Goal: Task Accomplishment & Management: Complete application form

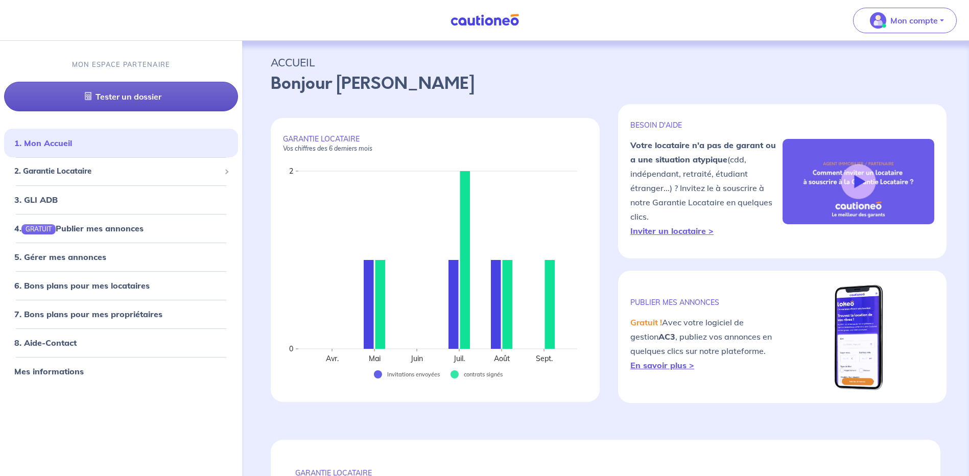
click at [119, 95] on link "Tester un dossier" at bounding box center [121, 97] width 234 height 30
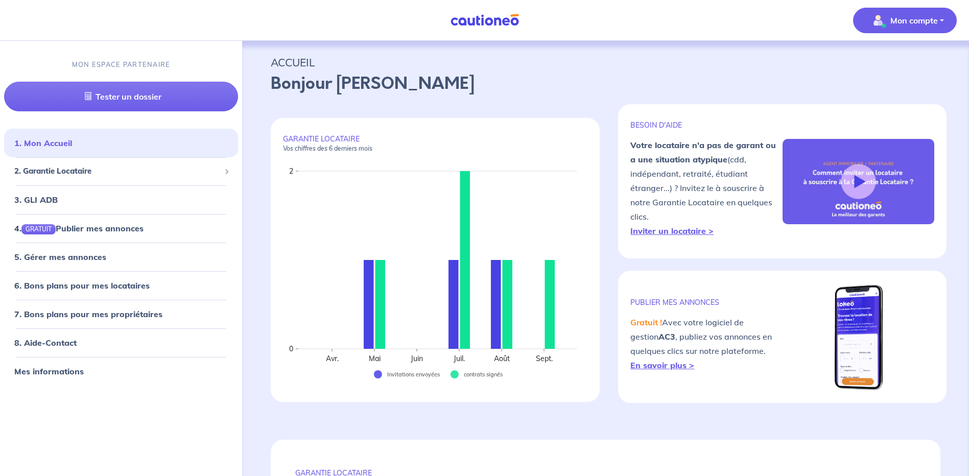
click at [901, 23] on p "Mon compte" at bounding box center [914, 20] width 48 height 12
click at [769, 81] on p "Bonjour Tatiana" at bounding box center [606, 84] width 670 height 25
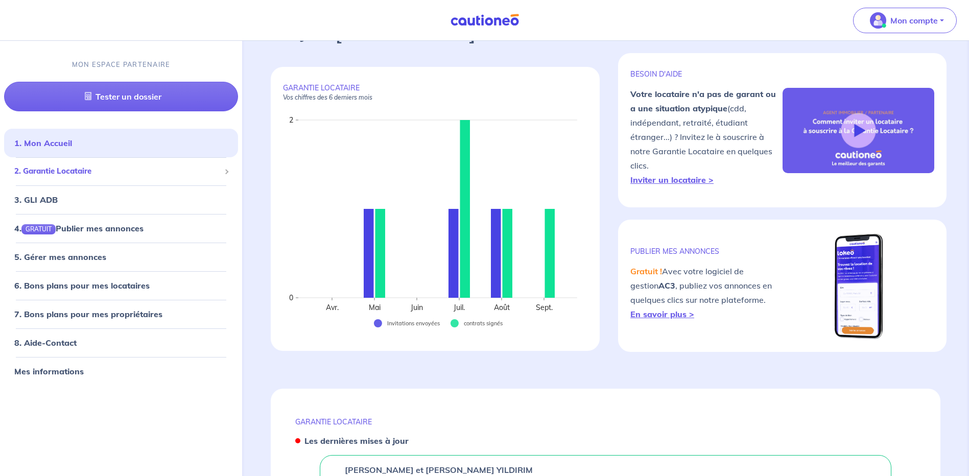
click at [81, 172] on span "2. Garantie Locataire" at bounding box center [117, 171] width 206 height 12
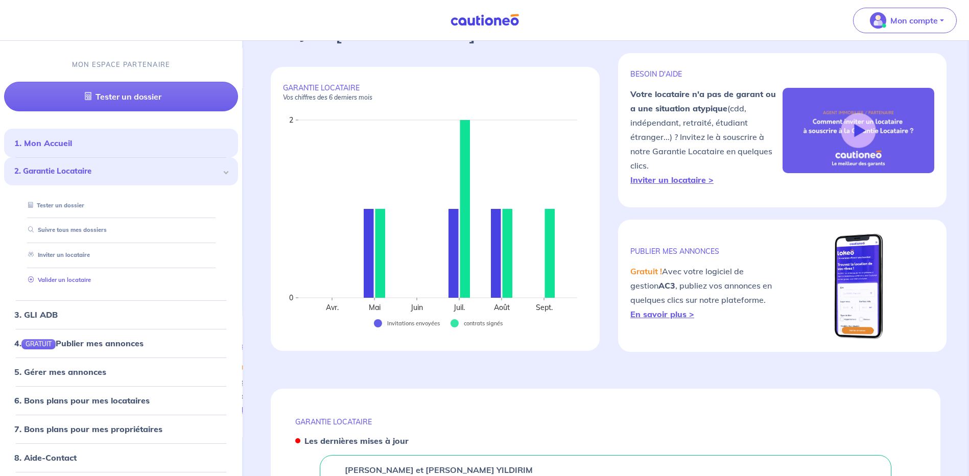
click at [67, 278] on link "Valider un locataire" at bounding box center [57, 279] width 67 height 7
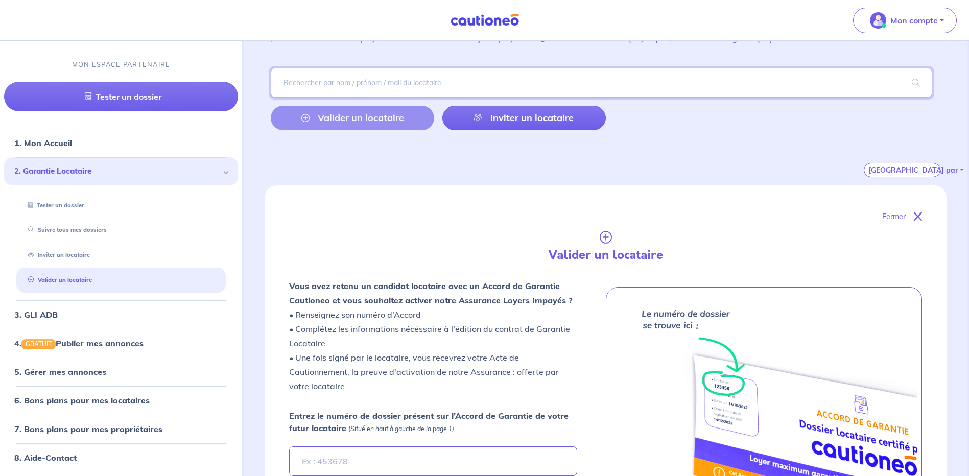
click at [395, 85] on input "search" at bounding box center [601, 83] width 661 height 30
type input "segura"
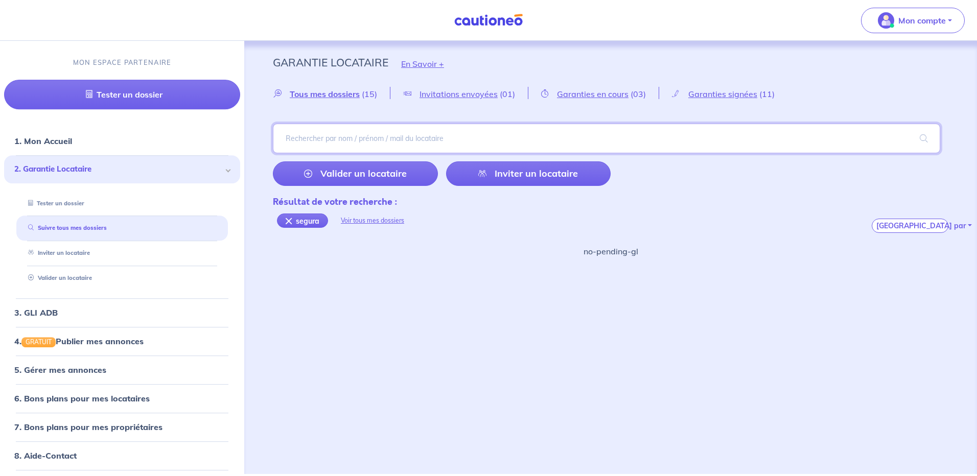
click at [362, 135] on input "search" at bounding box center [606, 139] width 667 height 30
click at [357, 91] on span "Tous mes dossiers" at bounding box center [325, 94] width 70 height 10
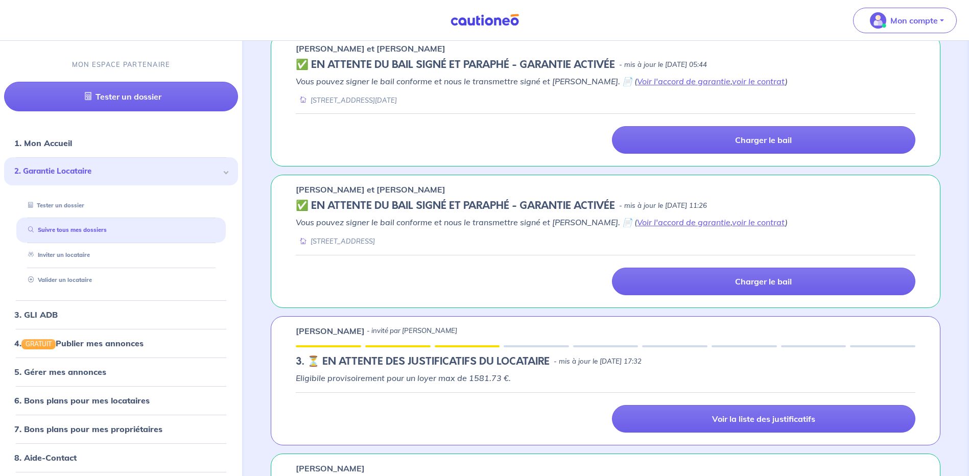
scroll to position [1753, 0]
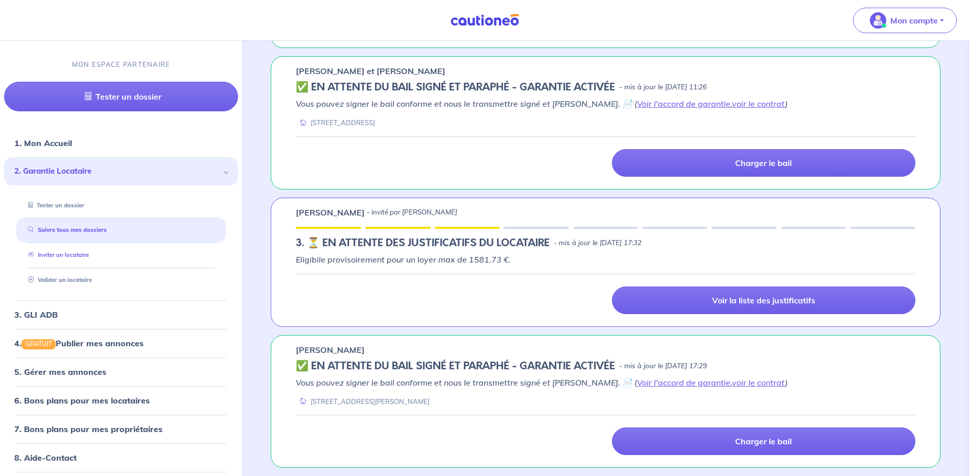
click at [59, 253] on link "Inviter un locataire" at bounding box center [56, 254] width 65 height 7
select select "FR"
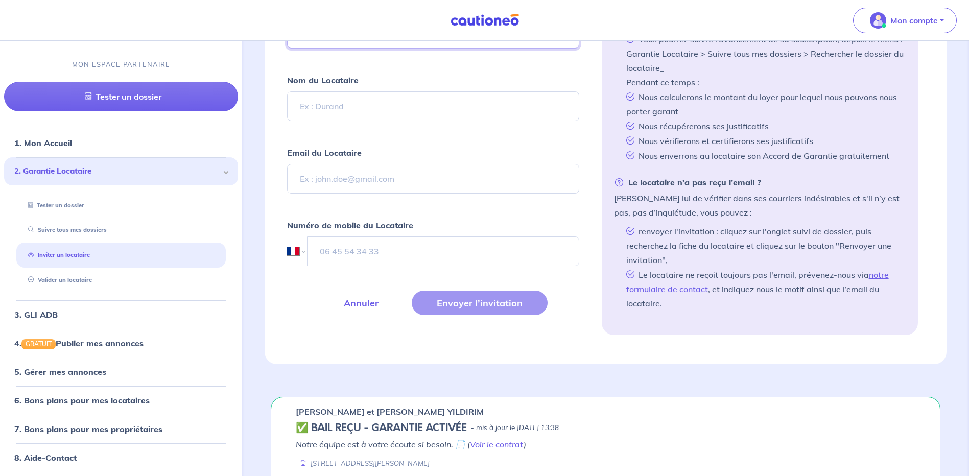
scroll to position [547, 0]
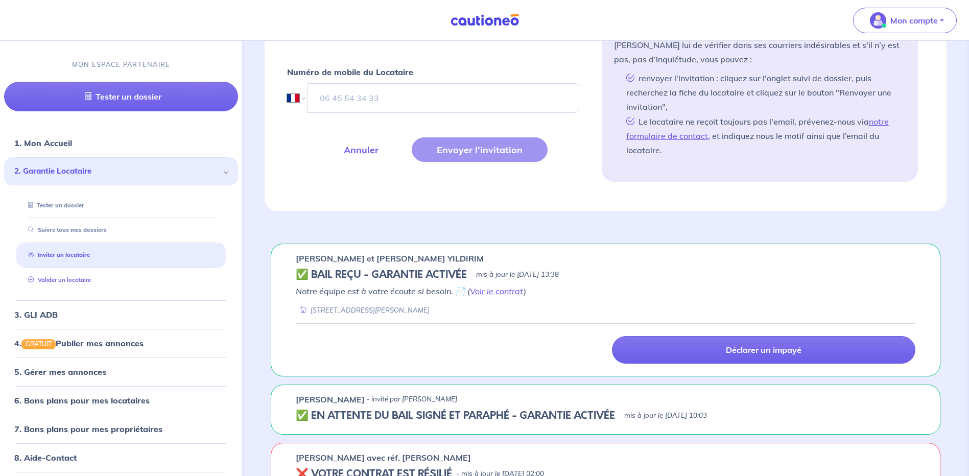
click at [57, 281] on link "Valider un locataire" at bounding box center [57, 279] width 67 height 7
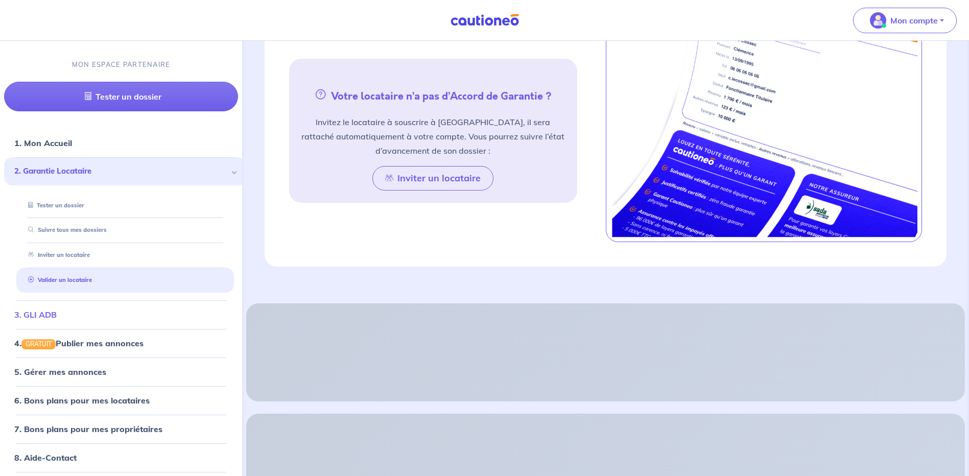
scroll to position [279, 0]
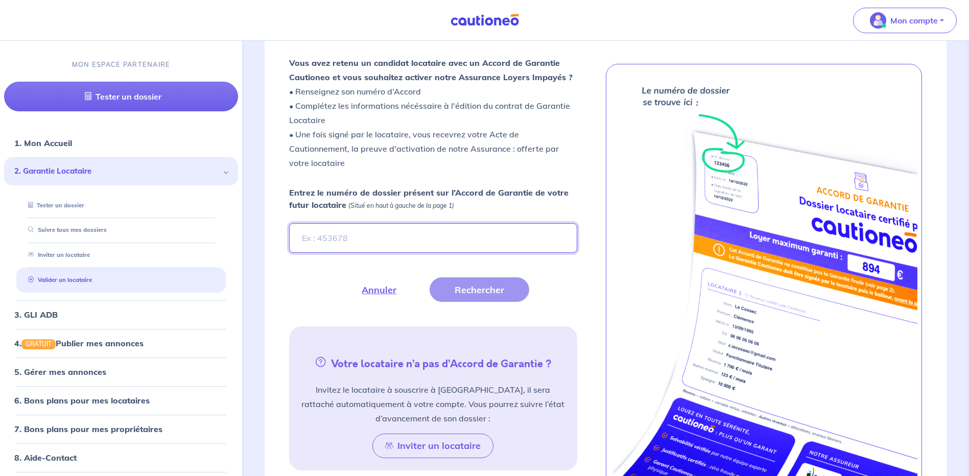
paste input "Nq7lWR"
type input "Nq7lWR"
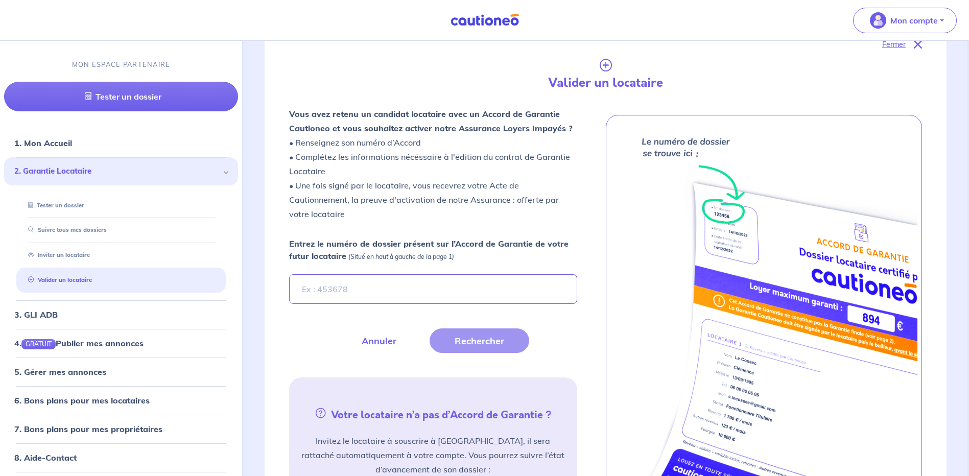
scroll to position [76, 0]
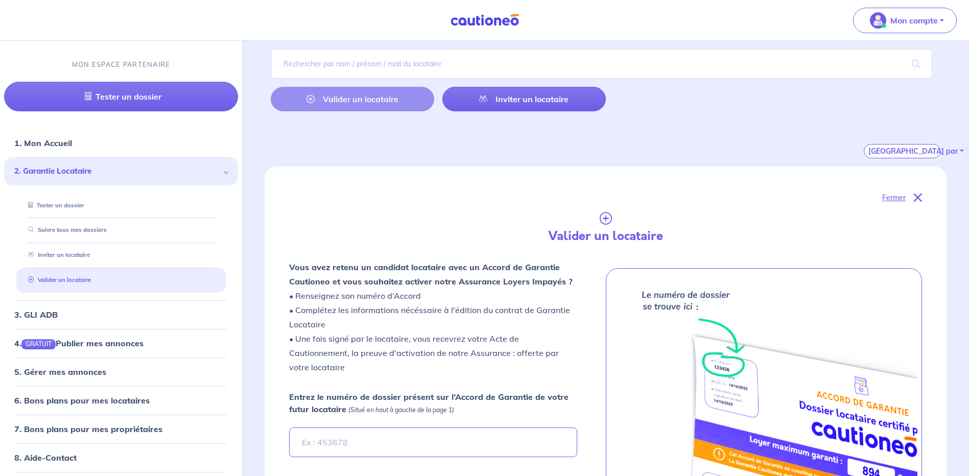
click at [59, 276] on link "Valider un locataire" at bounding box center [57, 279] width 67 height 7
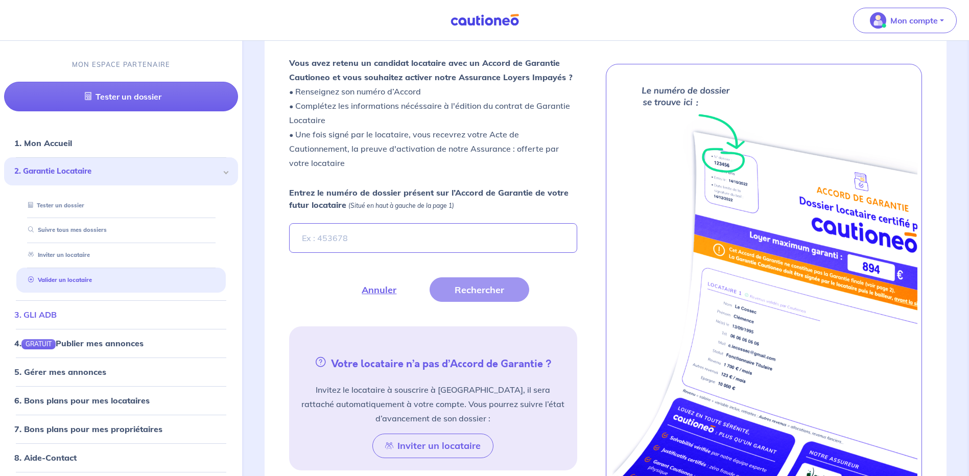
click at [59, 277] on link "Valider un locataire" at bounding box center [58, 279] width 68 height 7
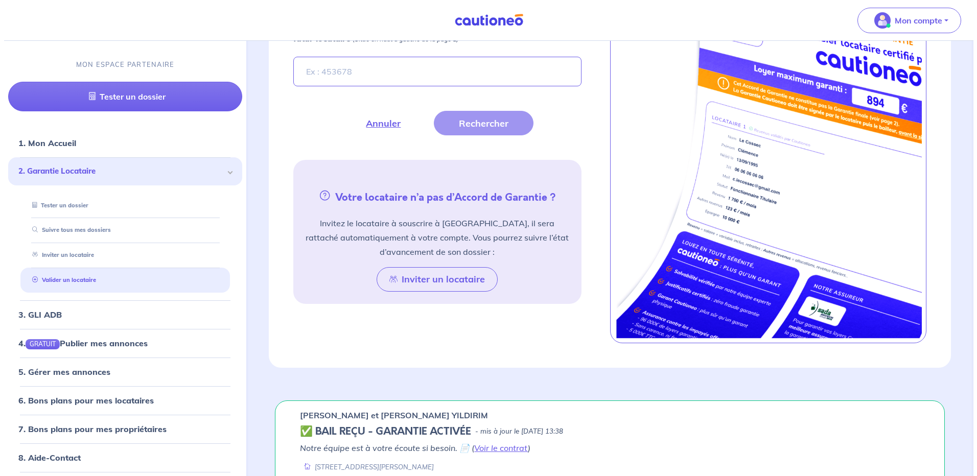
scroll to position [345, 0]
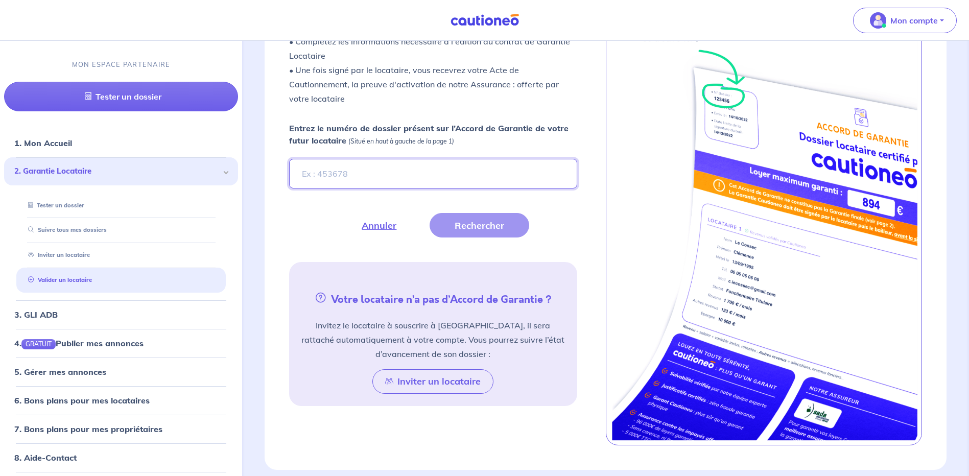
click at [326, 173] on input "Entrez le numéro de dossier présent sur l’Accord de Garantie de votre futur loc…" at bounding box center [433, 174] width 288 height 30
paste input "Nq7lWR"
type input "Nq7lWR"
click at [512, 226] on button "Rechercher" at bounding box center [480, 225] width 100 height 25
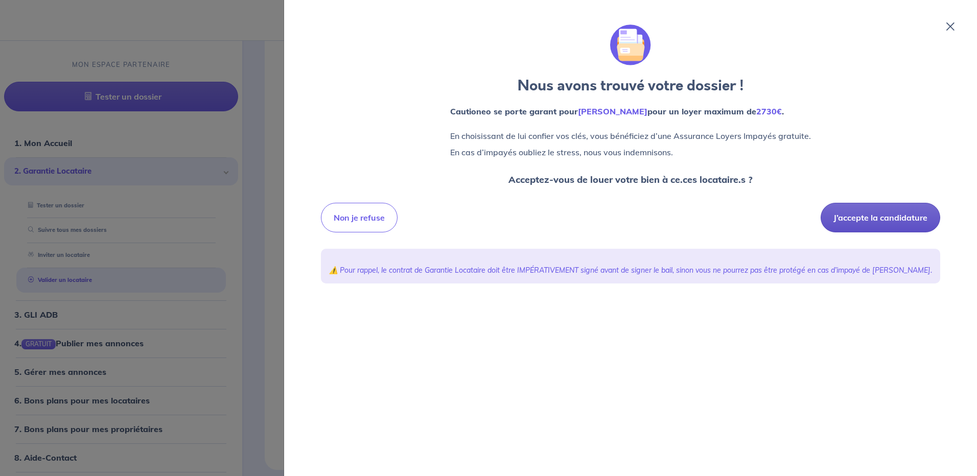
click at [872, 220] on button "J’accepte la candidature" at bounding box center [880, 218] width 120 height 30
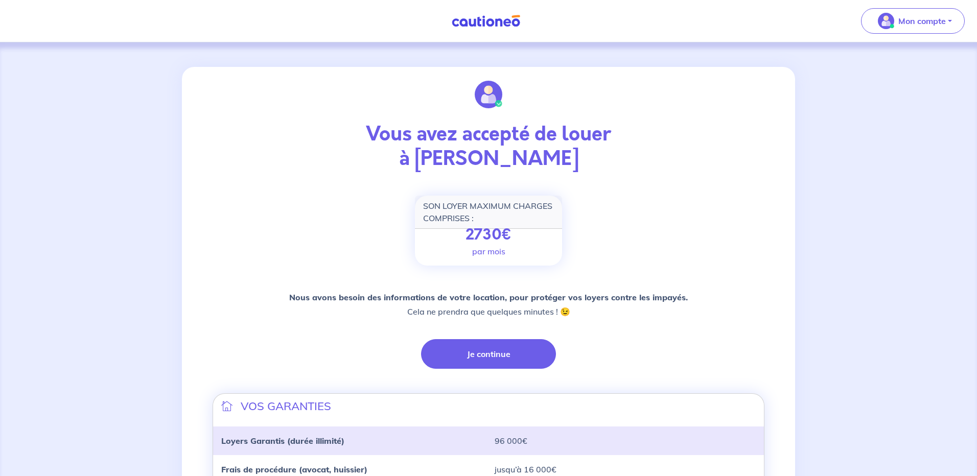
click at [871, 212] on div "Vous avez accepté de louer à Jean Emmanuel SEGURA SON LOYER MAXIMUM CHARGES COM…" at bounding box center [488, 361] width 977 height 638
click at [471, 361] on button "Je continue" at bounding box center [484, 354] width 135 height 30
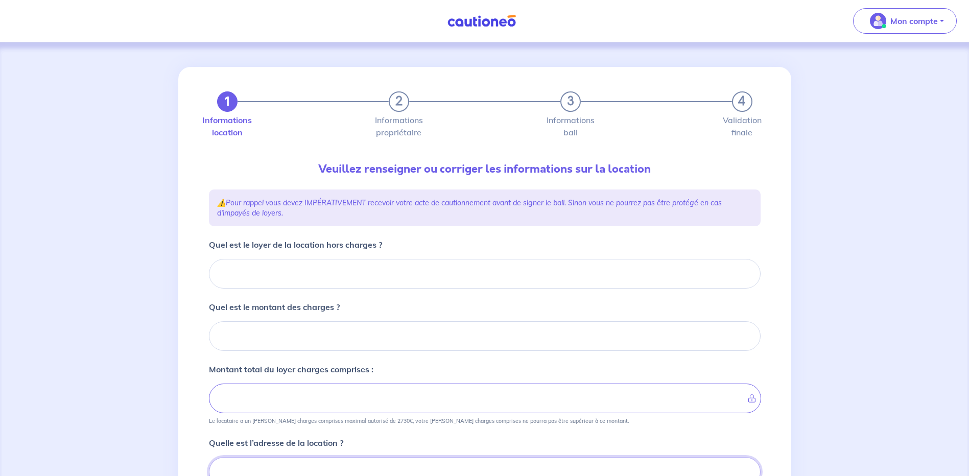
scroll to position [11, 0]
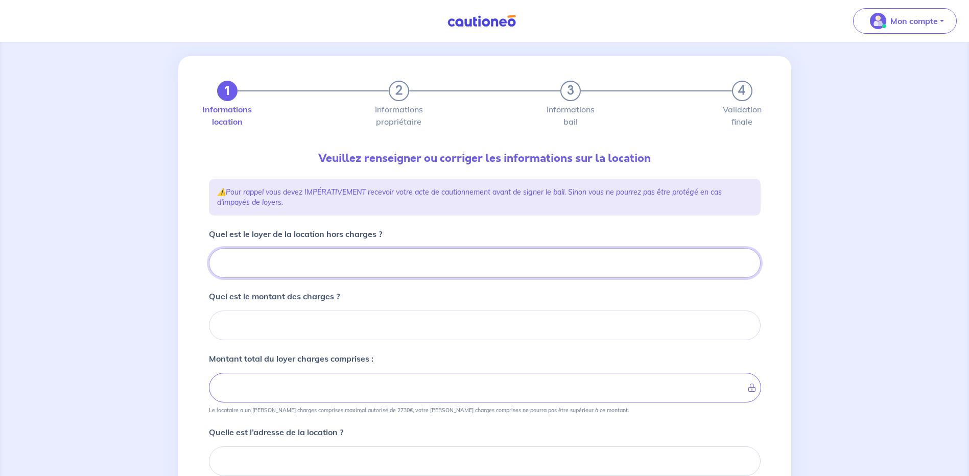
click at [273, 258] on input "Quel est le loyer de la location hors charges ?" at bounding box center [485, 263] width 552 height 30
click at [274, 258] on input "Quel est le loyer de la location hors charges ?" at bounding box center [485, 263] width 552 height 30
type input "98"
type input "981"
type input "981.56"
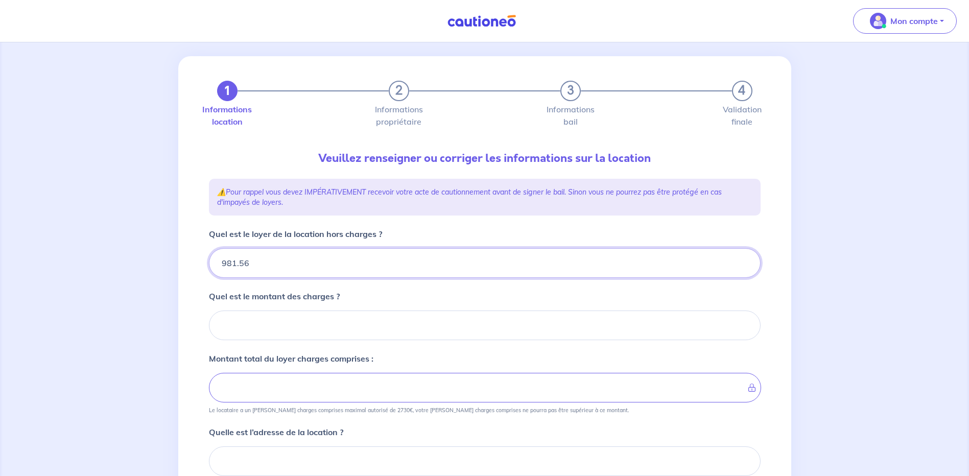
type input "981.56"
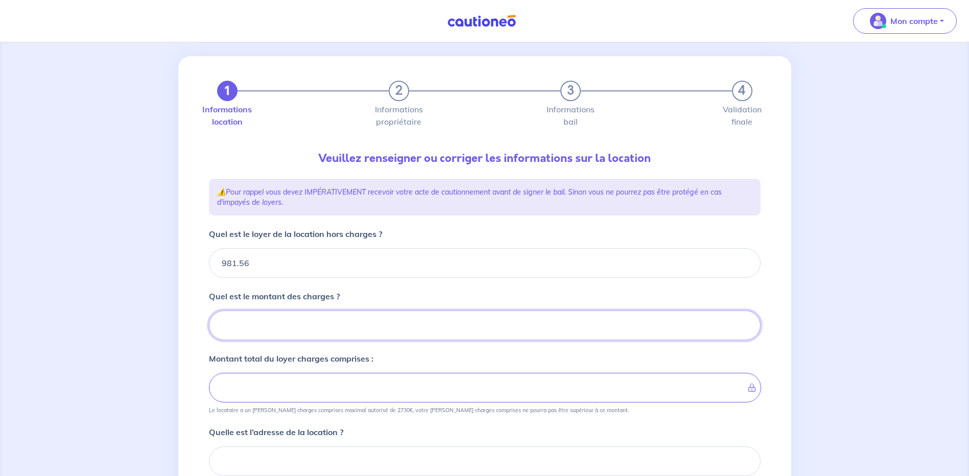
click at [262, 328] on input "Quel est le montant des charges ?" at bounding box center [485, 326] width 552 height 30
type input "27"
type input "1008.56"
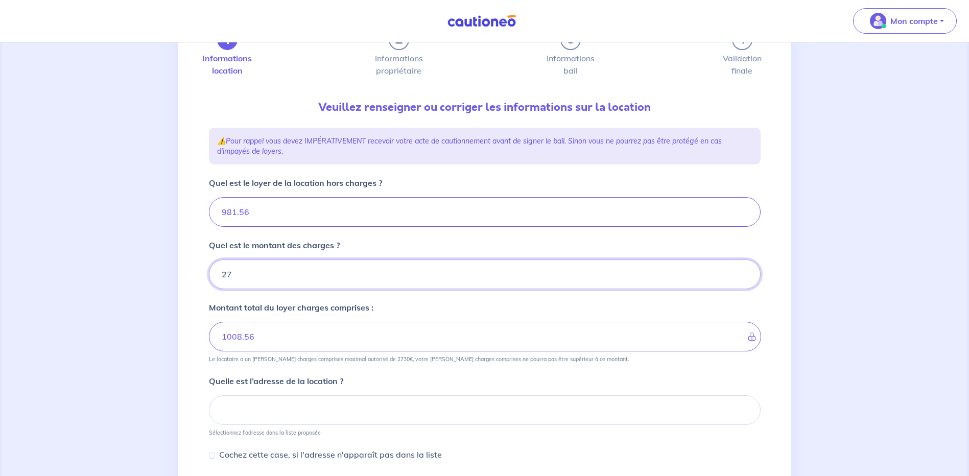
type input "27"
click at [255, 399] on input at bounding box center [485, 410] width 552 height 30
paste input "277 rue du Margeriaz"
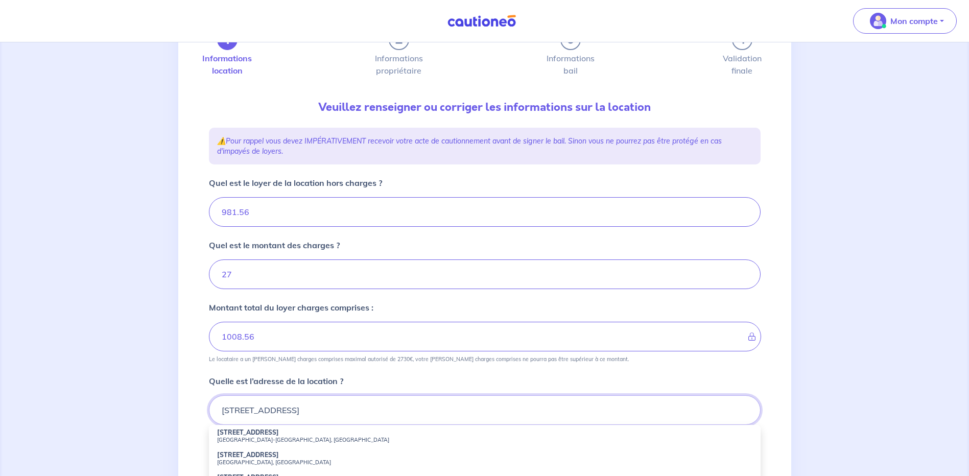
scroll to position [113, 0]
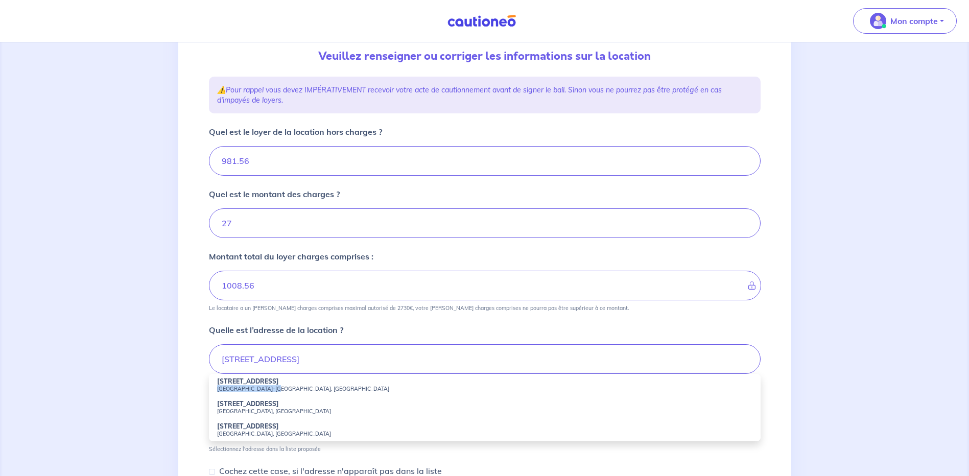
click at [270, 385] on li "277 Rue du Margeriaz Saint-Alban-Leysse, France" at bounding box center [485, 385] width 552 height 22
type input "277 Rue du Margeriaz, Saint-Alban-Leysse, France"
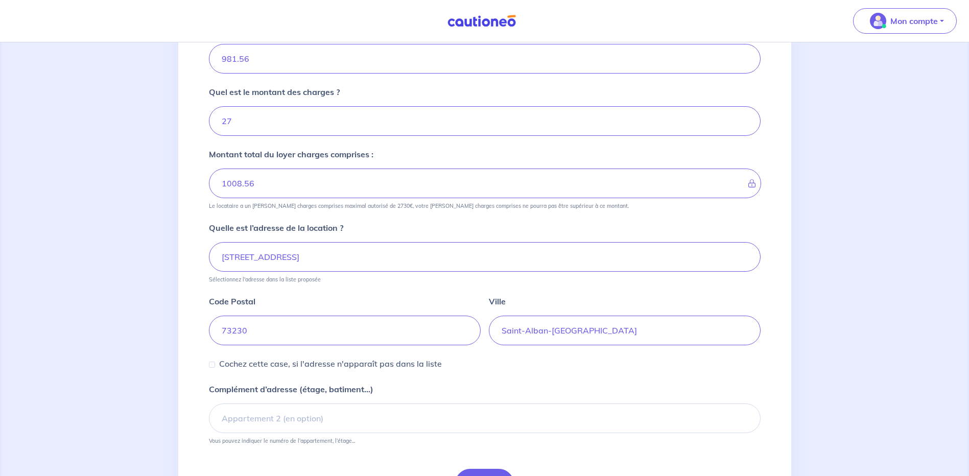
scroll to position [282, 0]
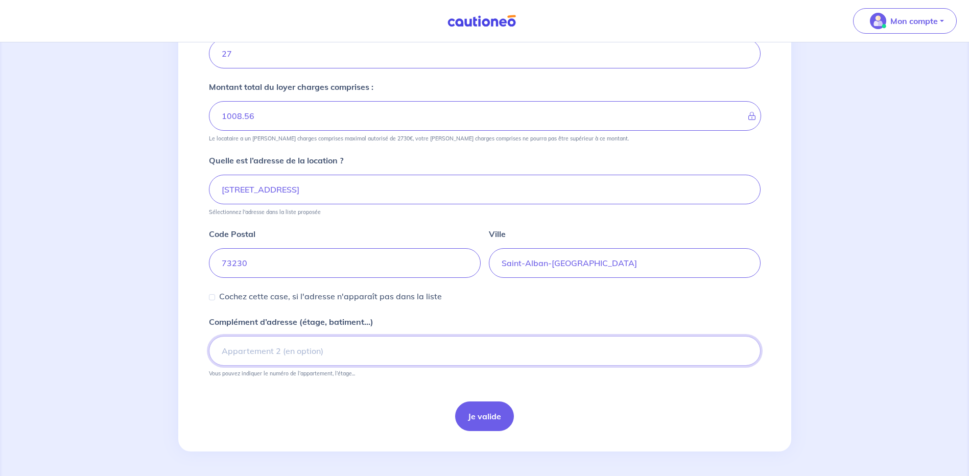
click at [258, 352] on input "Complément d’adresse (étage, batiment...)" at bounding box center [485, 351] width 552 height 30
click at [499, 417] on button "Je valide" at bounding box center [484, 416] width 59 height 30
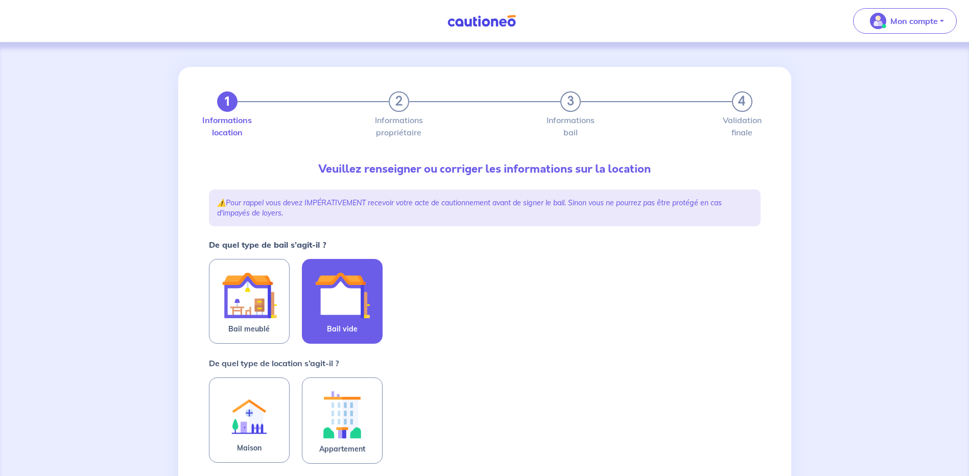
click at [356, 303] on img at bounding box center [342, 295] width 55 height 55
click at [0, 0] on input "Bail vide" at bounding box center [0, 0] width 0 height 0
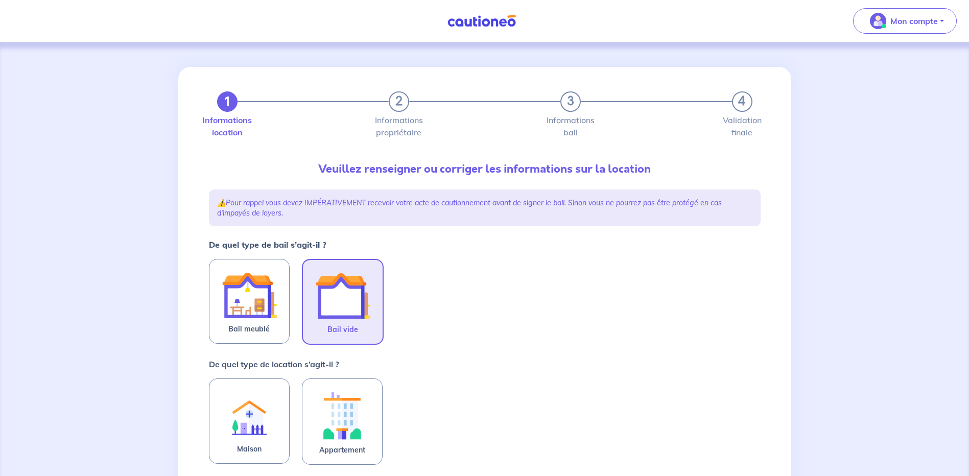
scroll to position [51, 0]
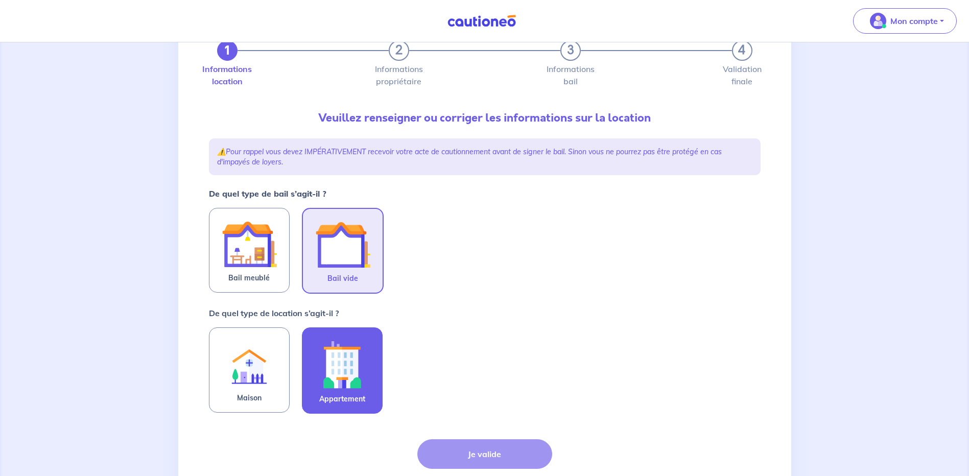
click at [339, 383] on img at bounding box center [342, 364] width 55 height 57
click at [0, 0] on input "Appartement" at bounding box center [0, 0] width 0 height 0
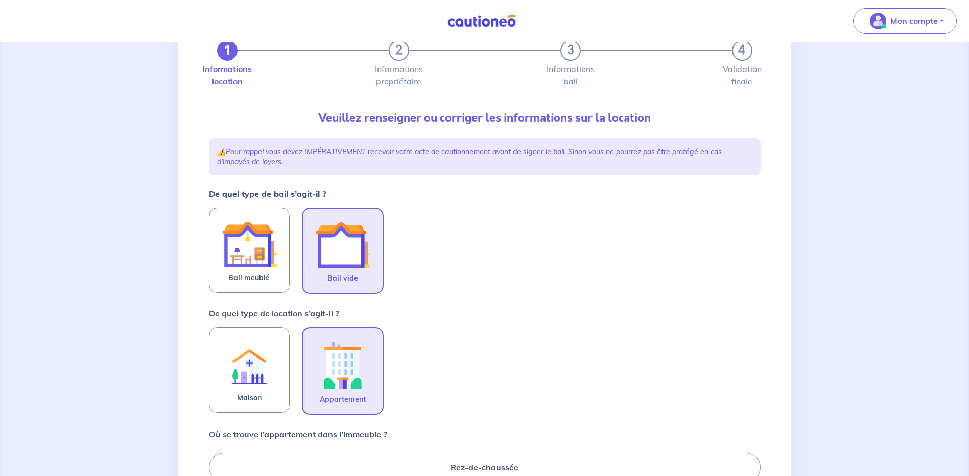
scroll to position [255, 0]
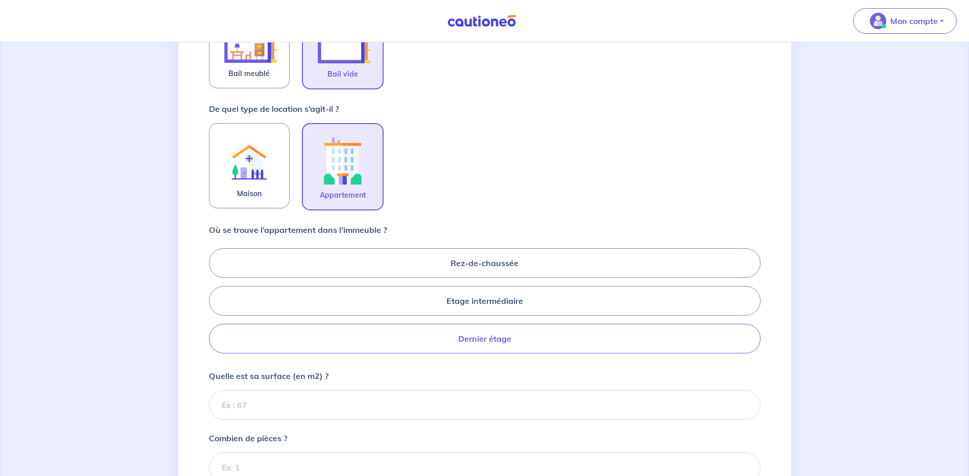
click at [394, 337] on label "Dernier étage" at bounding box center [485, 339] width 552 height 30
click at [216, 304] on input "Dernier étage" at bounding box center [212, 300] width 7 height 7
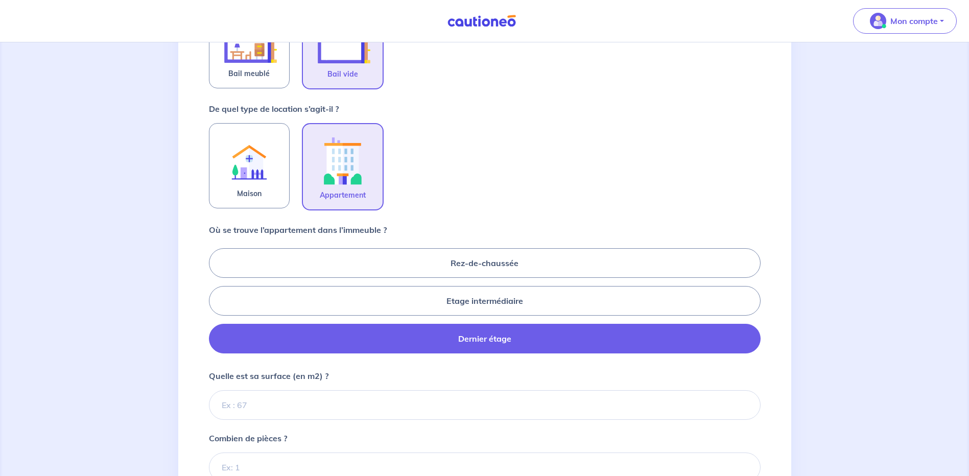
radio input "true"
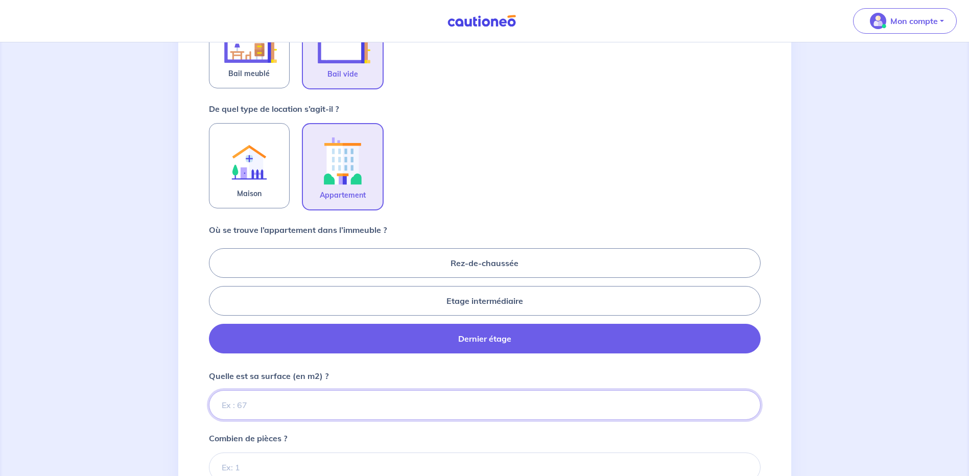
drag, startPoint x: 270, startPoint y: 409, endPoint x: 286, endPoint y: 400, distance: 17.8
click at [273, 407] on input "Quelle est sa surface (en m2) ?" at bounding box center [485, 405] width 552 height 30
type input "67"
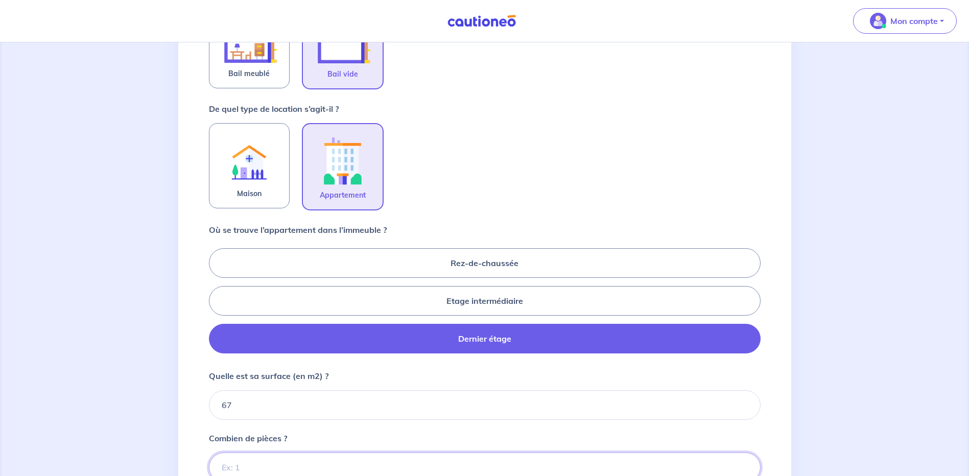
click at [285, 460] on input "Combien de pièces ?" at bounding box center [485, 468] width 552 height 30
type input "3"
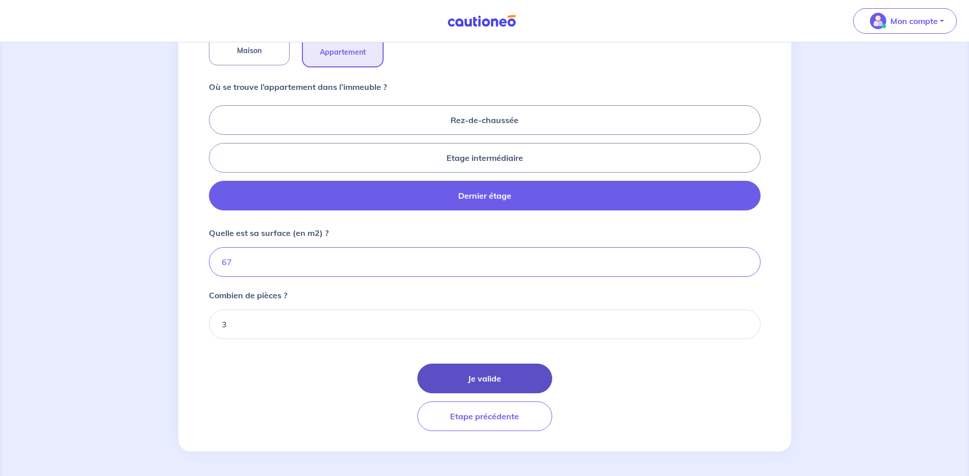
click at [501, 370] on button "Je valide" at bounding box center [484, 379] width 135 height 30
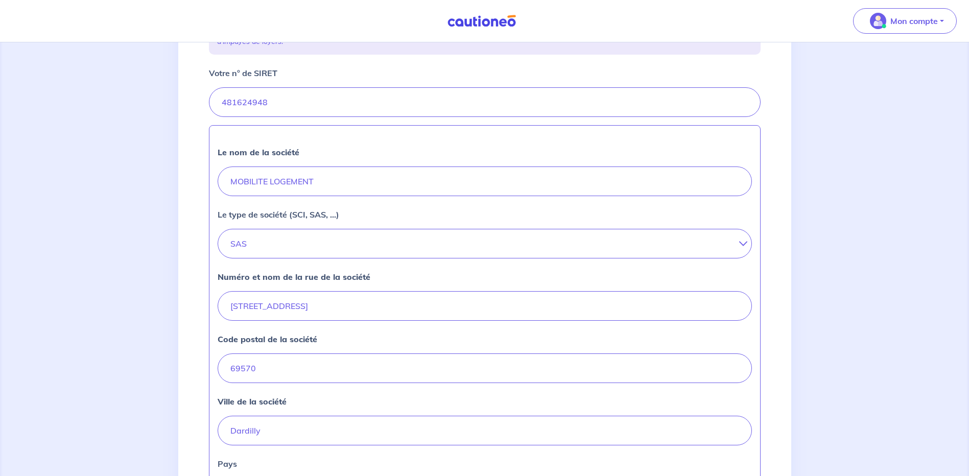
scroll to position [358, 0]
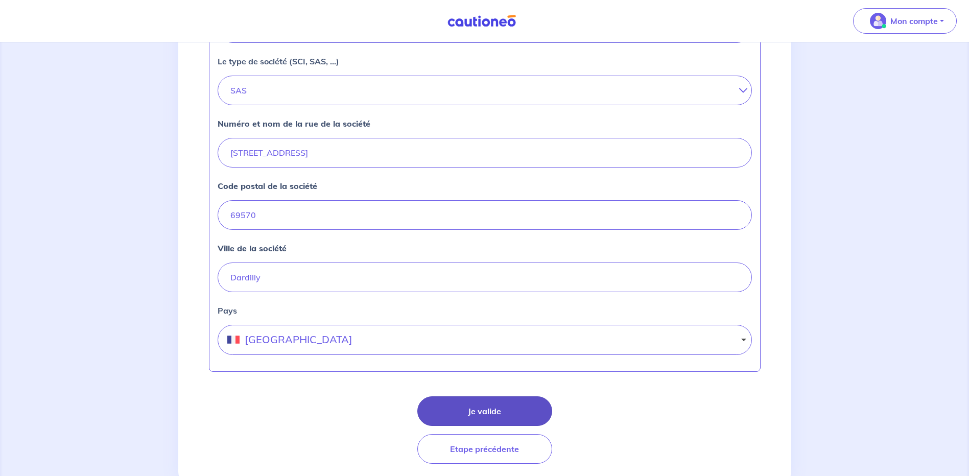
click at [497, 413] on button "Je valide" at bounding box center [484, 411] width 135 height 30
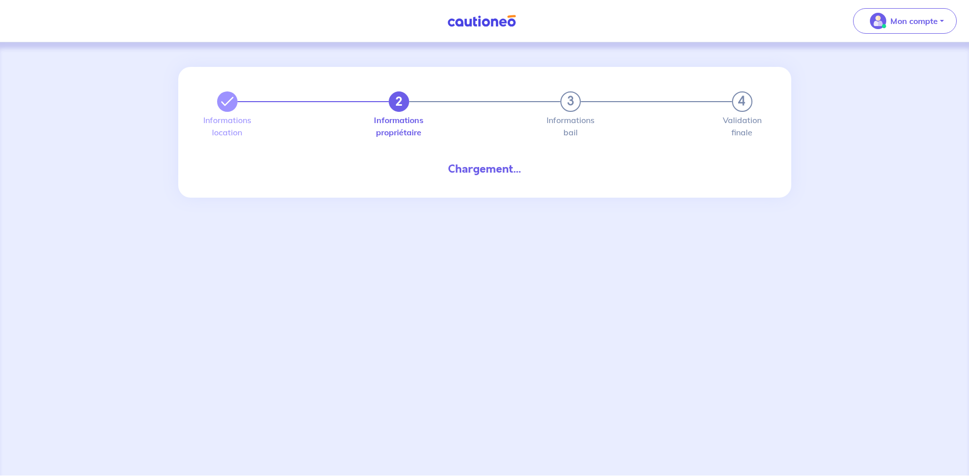
select select "FR"
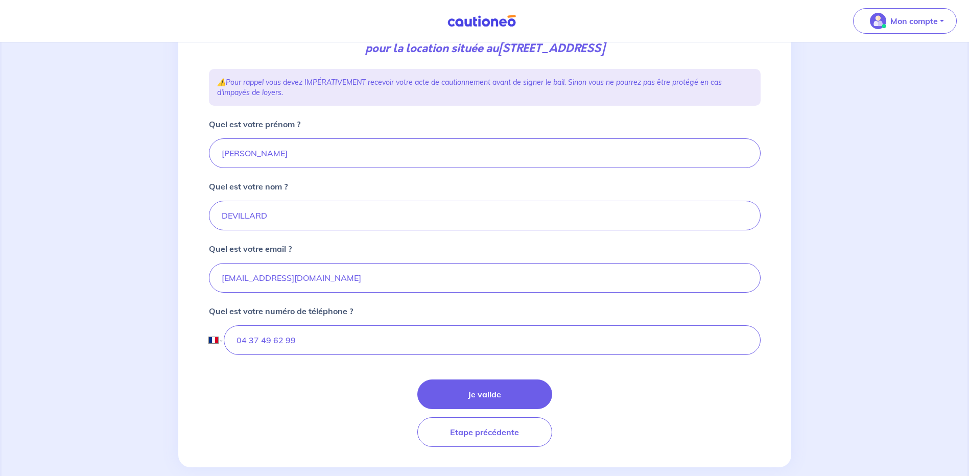
scroll to position [169, 0]
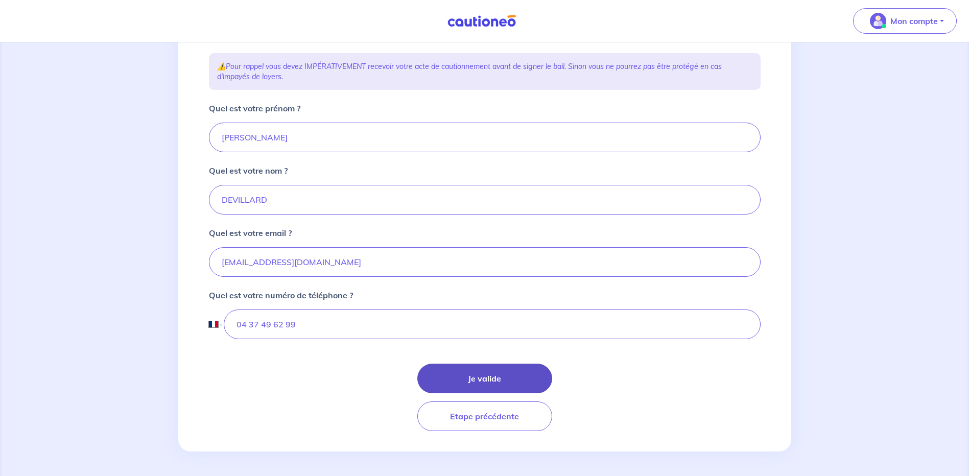
click at [497, 376] on button "Je valide" at bounding box center [484, 379] width 135 height 30
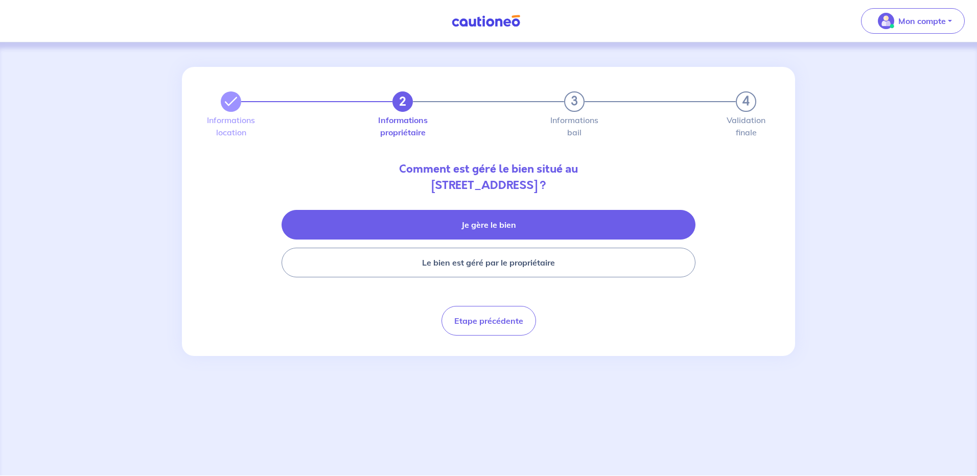
click at [483, 222] on button "Je gère le bien" at bounding box center [488, 225] width 414 height 30
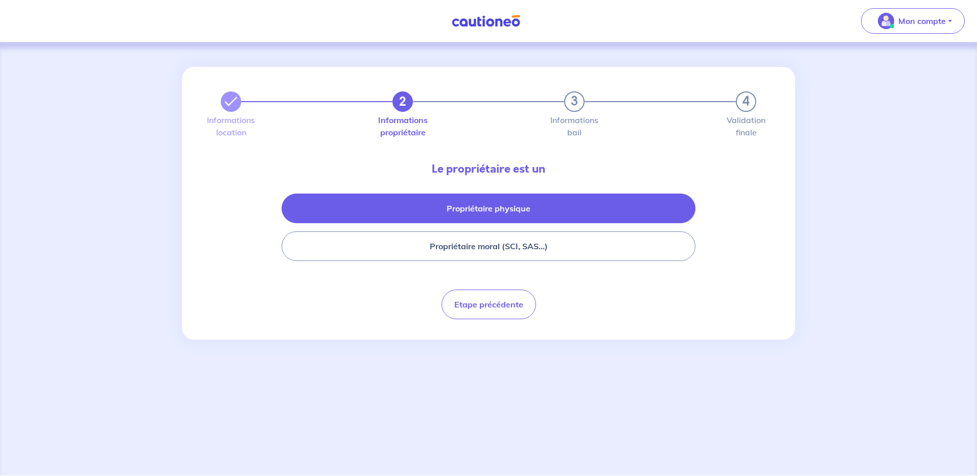
click at [465, 206] on button "Propriétaire physique" at bounding box center [488, 209] width 414 height 30
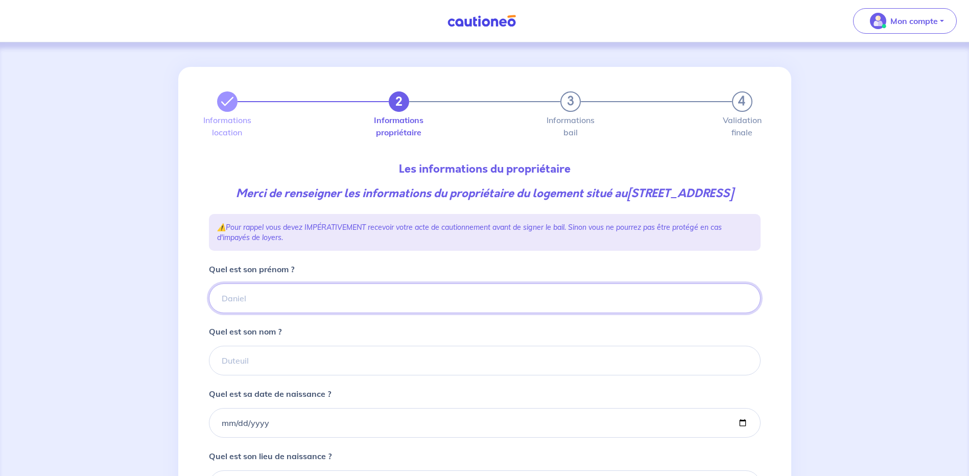
click at [263, 313] on input "Quel est son prénom ?" at bounding box center [485, 298] width 552 height 30
type input "D"
type input "Stéphanie et Manuel"
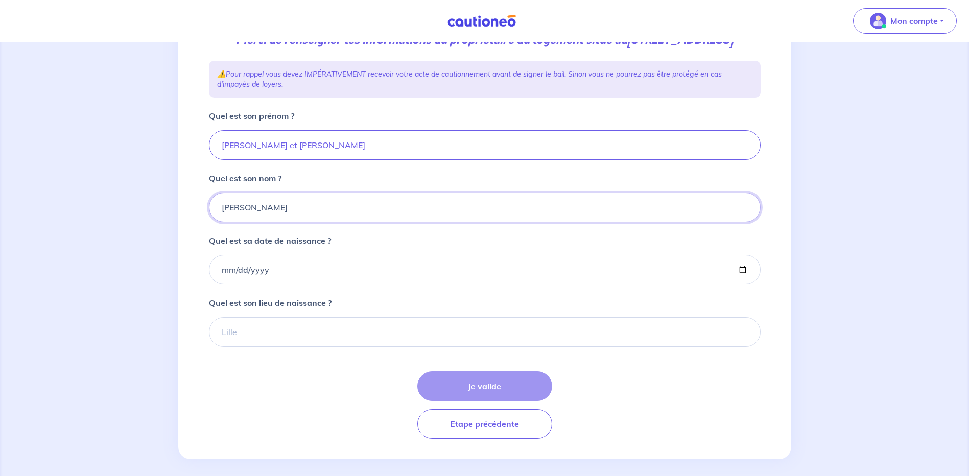
type input "MARCOS"
click at [249, 347] on input "Quel est son lieu de naissance ?" at bounding box center [485, 332] width 552 height 30
click at [689, 380] on form "Quel est son prénom ? Stéphanie et Manuel Quel est son nom ? MARCOS Quel est sa…" at bounding box center [485, 274] width 552 height 329
click at [250, 285] on input "Quel est sa date de naissance ?" at bounding box center [485, 270] width 552 height 30
click at [220, 285] on input "Quel est sa date de naissance ?" at bounding box center [485, 270] width 552 height 30
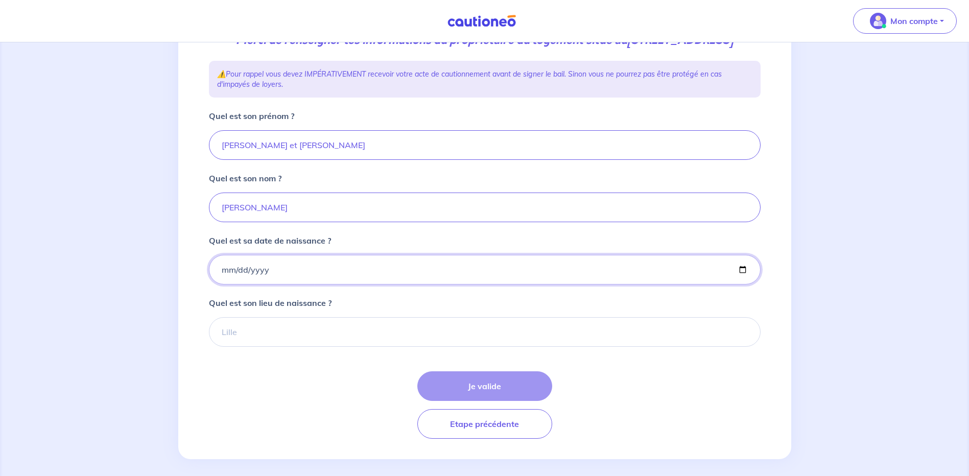
click at [223, 285] on input "Quel est sa date de naissance ?" at bounding box center [485, 270] width 552 height 30
type input "1975-11-09"
click at [261, 347] on input "Quel est son lieu de naissance ?" at bounding box center [485, 332] width 552 height 30
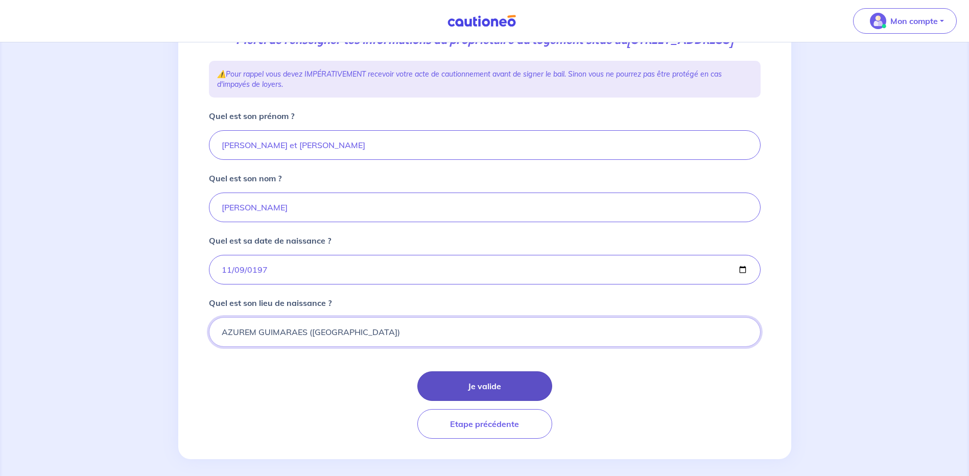
type input "AZUREM GUIMARAES (Portugal)"
click at [463, 401] on button "Je valide" at bounding box center [484, 386] width 135 height 30
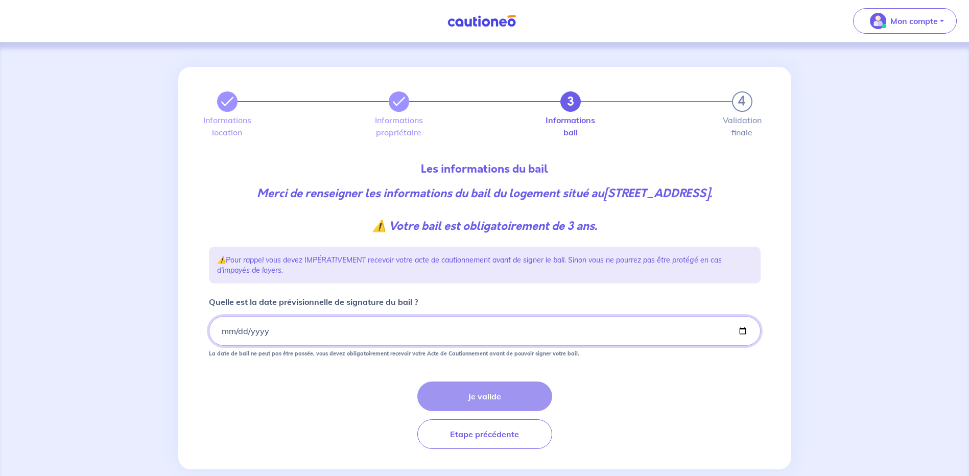
click at [220, 346] on input "Quelle est la date prévisionnelle de signature du bail ?" at bounding box center [485, 331] width 552 height 30
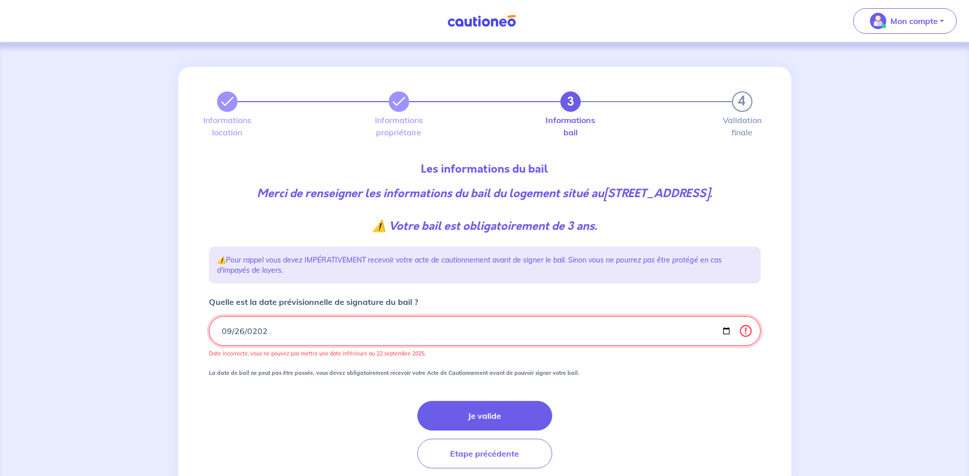
type input "2025-09-26"
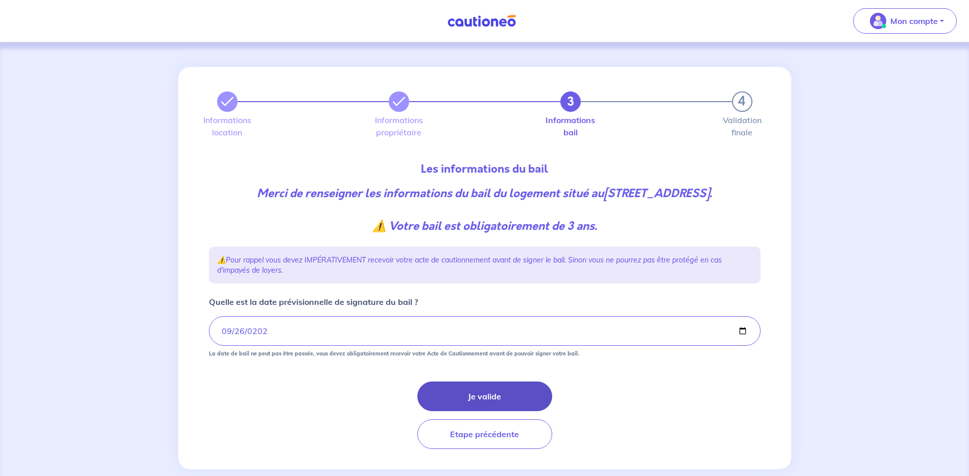
click at [483, 411] on button "Je valide" at bounding box center [484, 397] width 135 height 30
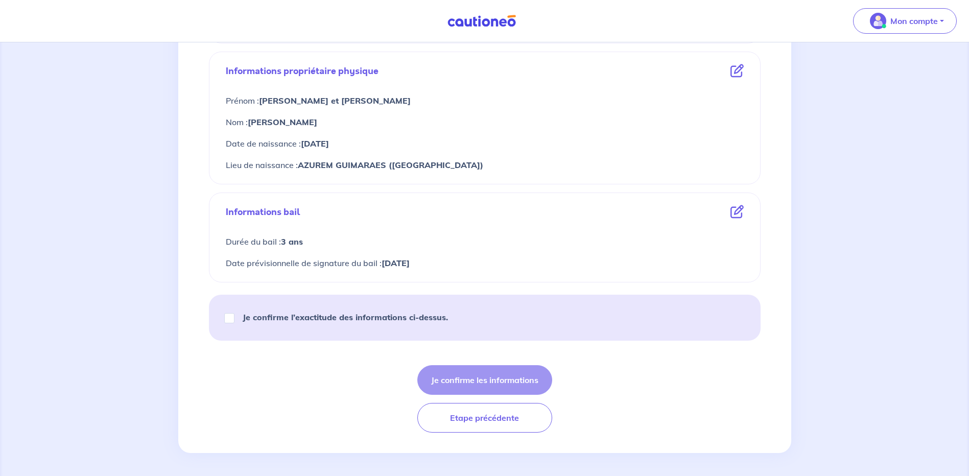
scroll to position [359, 0]
click at [231, 317] on input "Je confirme l’exactitude des informations ci-dessus." at bounding box center [229, 317] width 10 height 10
checkbox input "true"
click at [469, 373] on button "Je confirme les informations" at bounding box center [484, 379] width 135 height 30
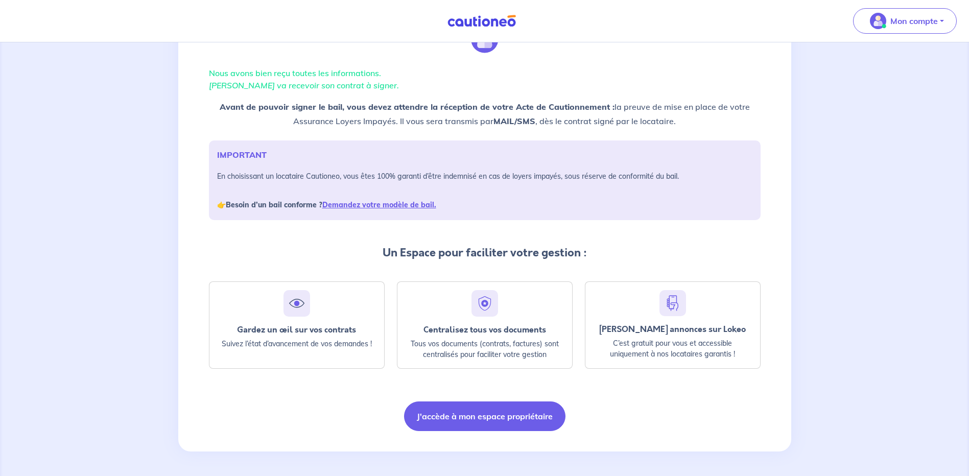
scroll to position [4, 0]
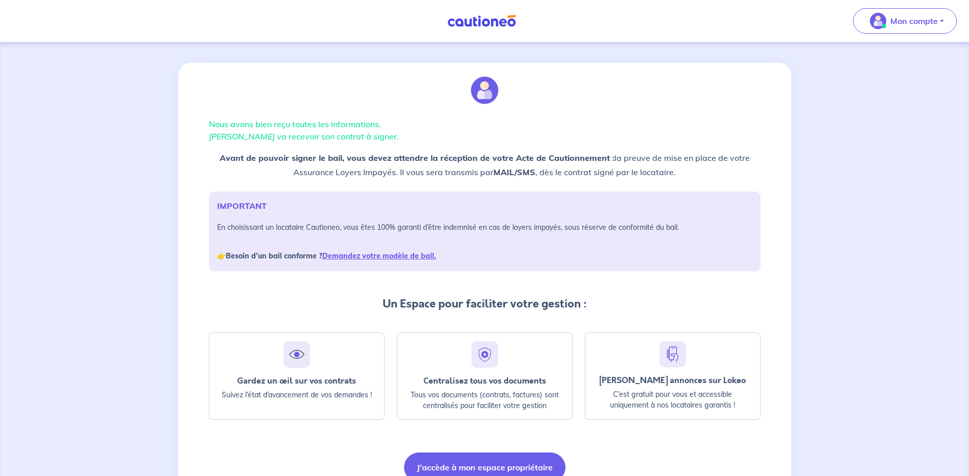
drag, startPoint x: 210, startPoint y: 124, endPoint x: 693, endPoint y: 172, distance: 485.1
click at [693, 172] on div "Nous avons bien reçu toutes les informations. Jean Emmanuel SEGURA va recevoir …" at bounding box center [485, 279] width 564 height 432
copy div "Nous avons bien reçu toutes les informations. Jean Emmanuel SEGURA va recevoir …"
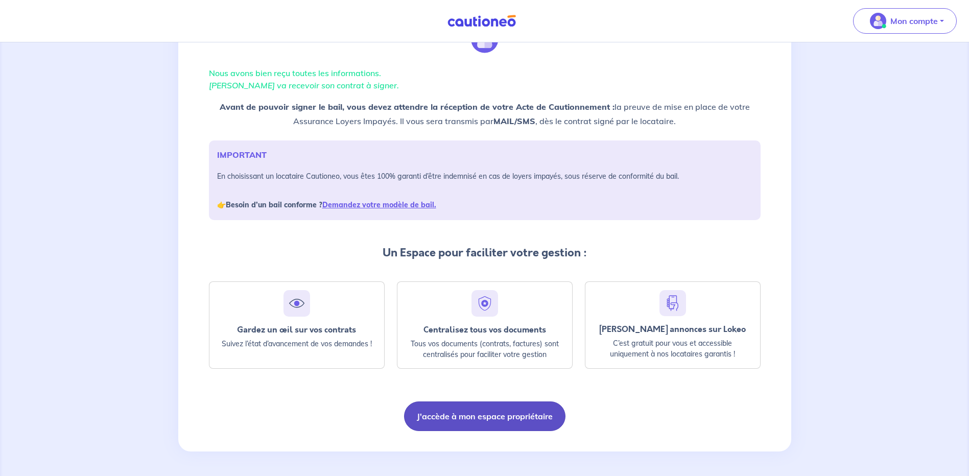
click at [500, 414] on button "J'accède à mon espace propriétaire" at bounding box center [484, 416] width 161 height 30
